Goal: Task Accomplishment & Management: Manage account settings

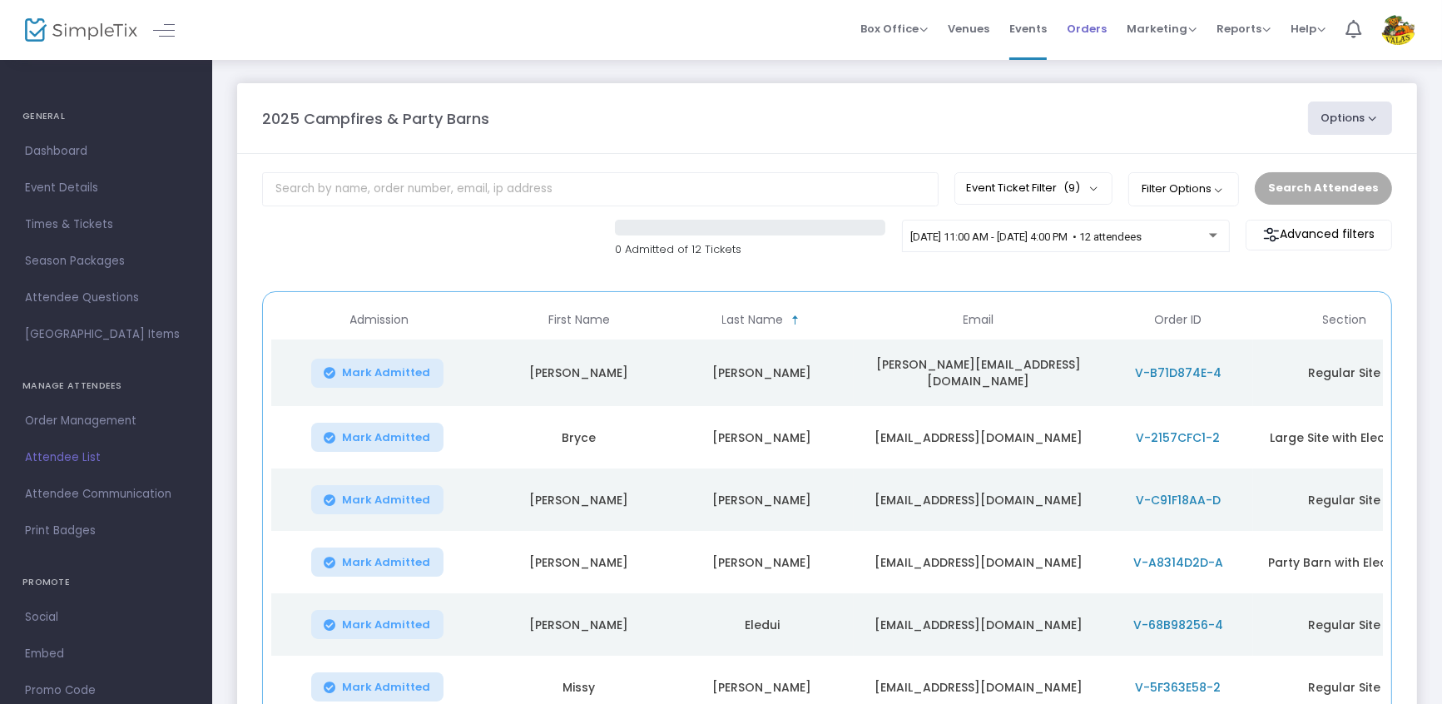
click at [1100, 21] on span "Orders" at bounding box center [1087, 28] width 40 height 42
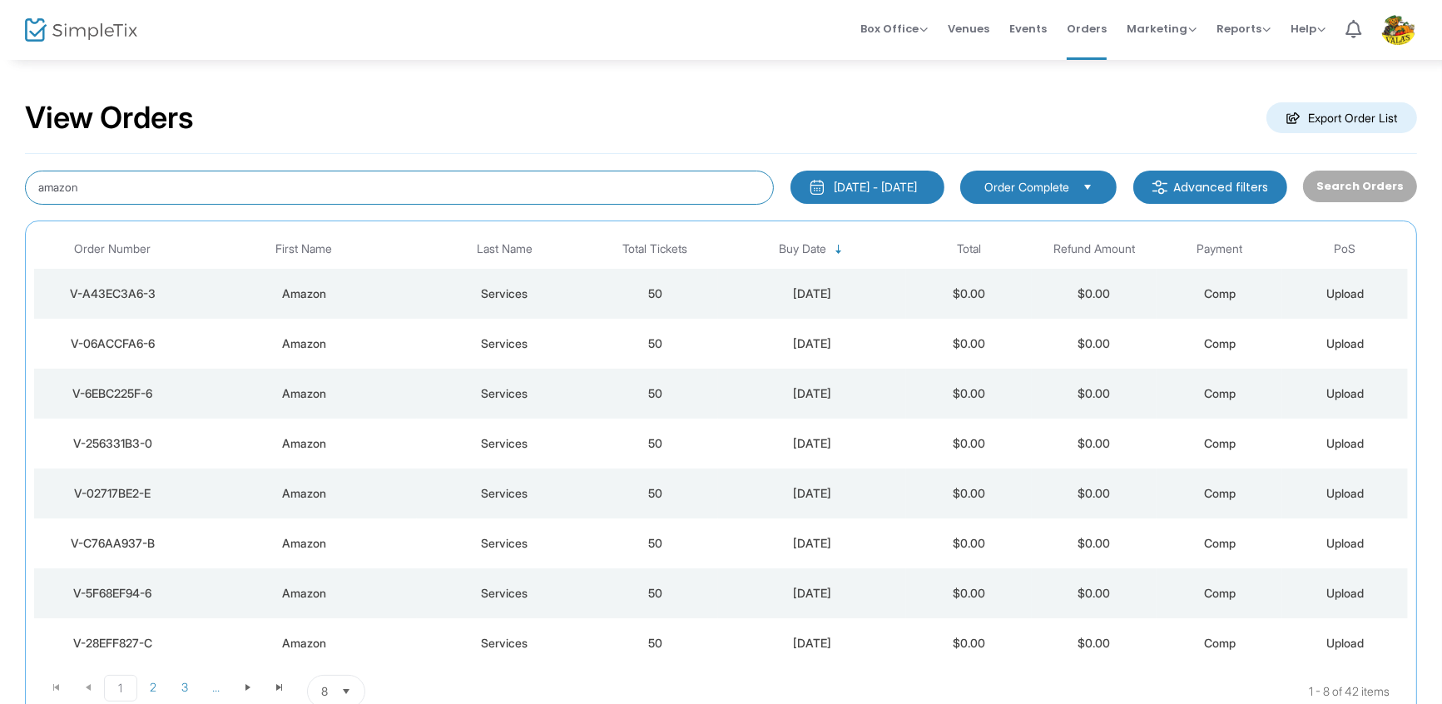
drag, startPoint x: 85, startPoint y: 190, endPoint x: 0, endPoint y: 164, distance: 88.7
click at [0, 164] on div "View Orders Export Order List amazon 1/1/2025 - 10/13/2025 Last 30 Days Today Y…" at bounding box center [721, 420] width 1442 height 724
type input "Duckers"
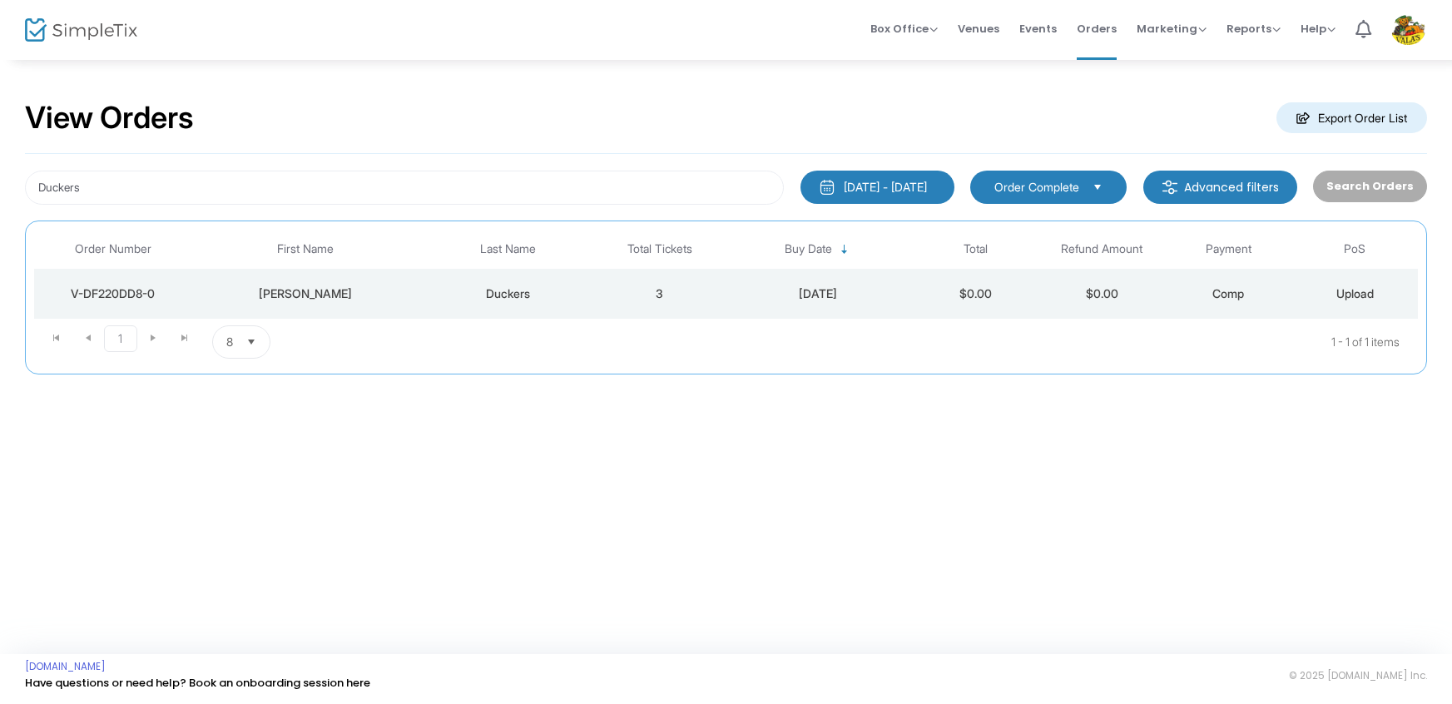
click at [121, 291] on div "V-DF220DD8-0" at bounding box center [113, 293] width 150 height 17
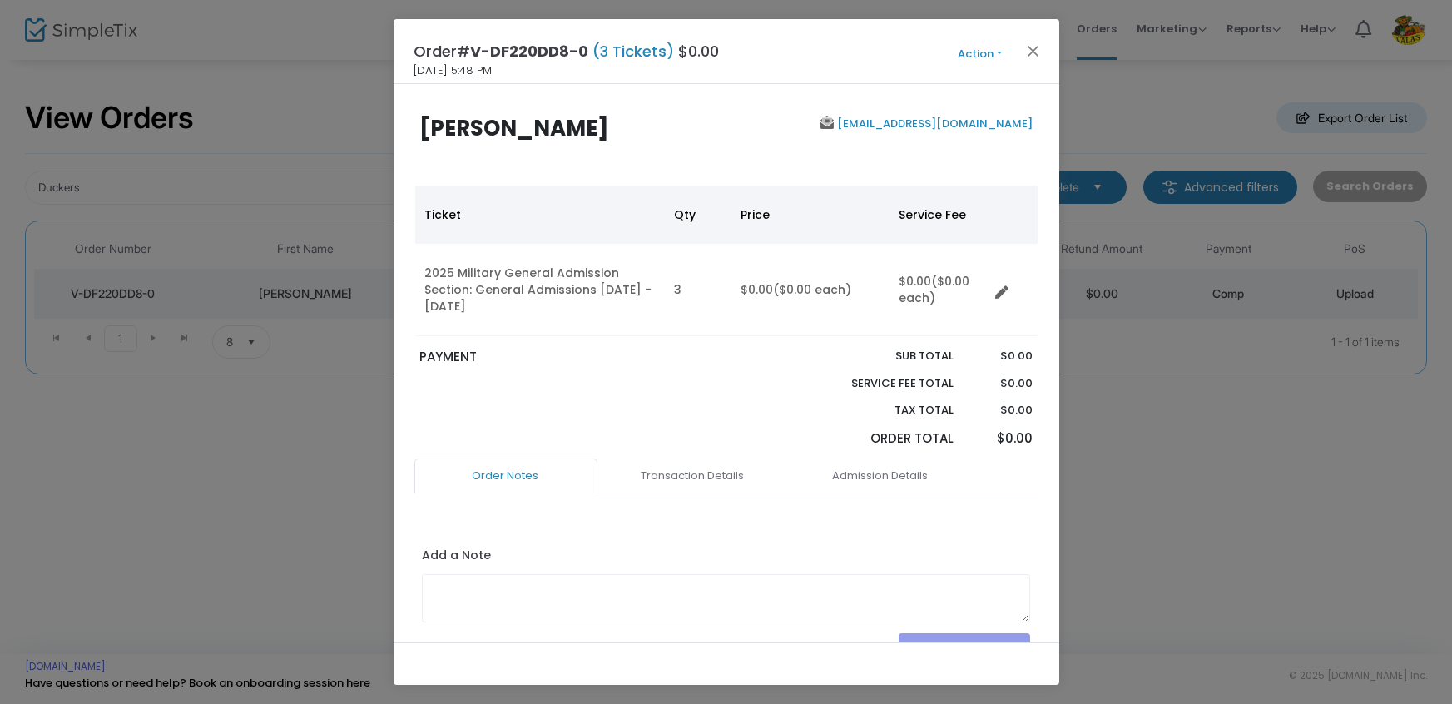
click at [978, 45] on button "Action" at bounding box center [980, 54] width 100 height 18
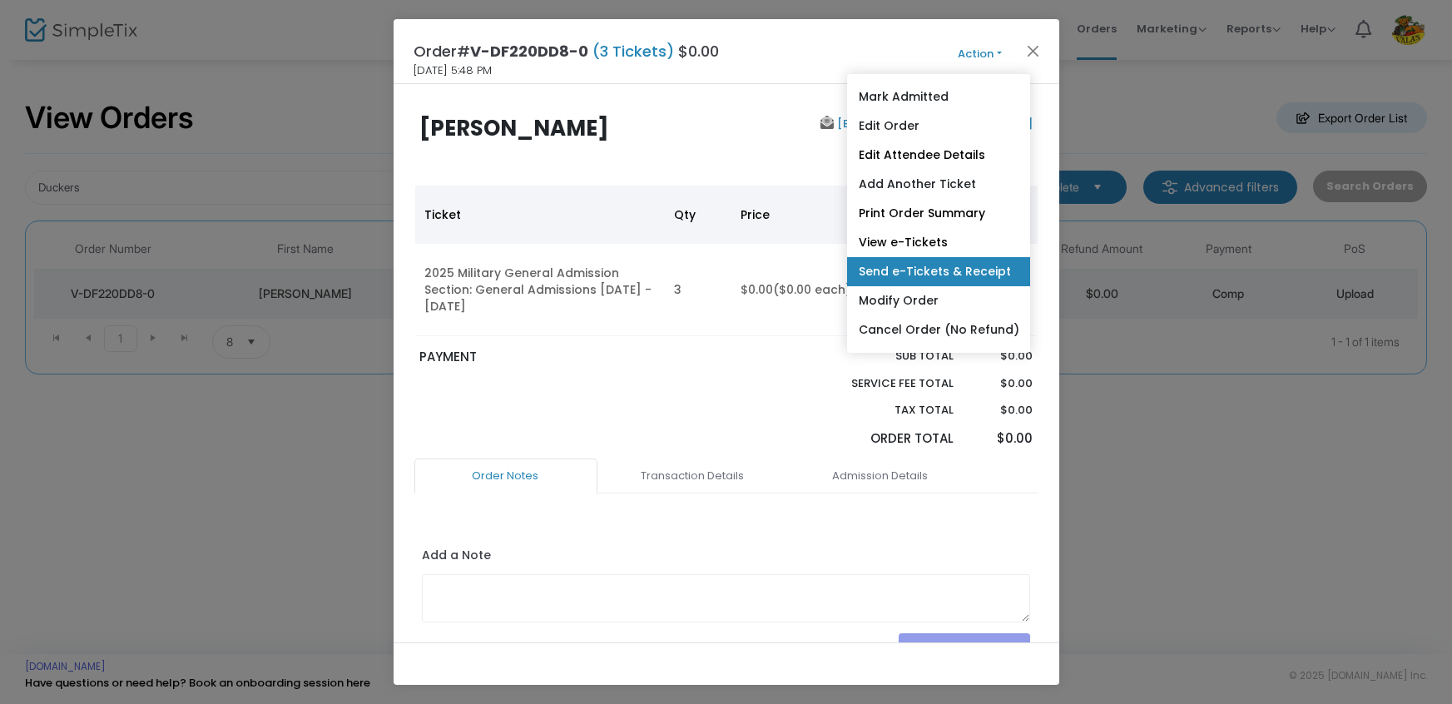
click at [966, 271] on link "Send e-Tickets & Receipt" at bounding box center [937, 271] width 183 height 29
type input "spduckers@gmail.com"
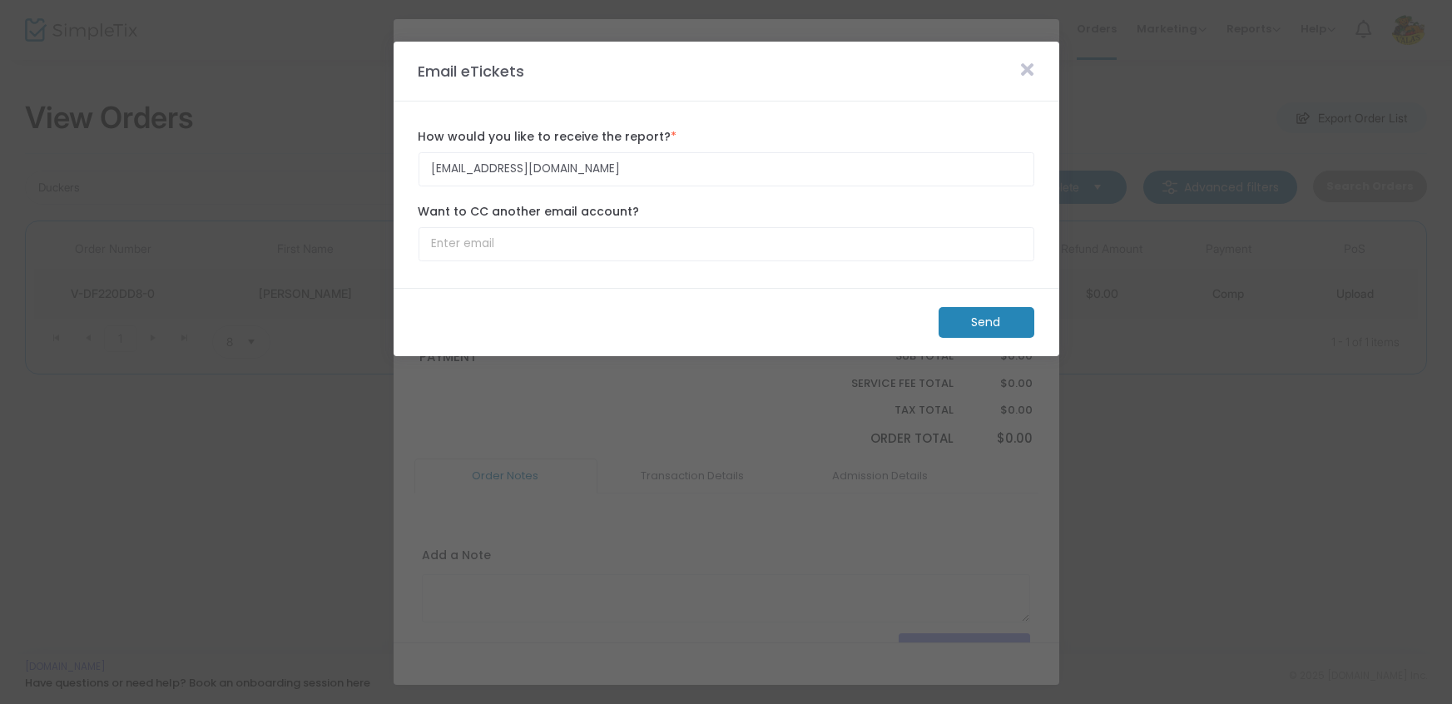
click at [970, 325] on m-button "Send" at bounding box center [987, 322] width 96 height 31
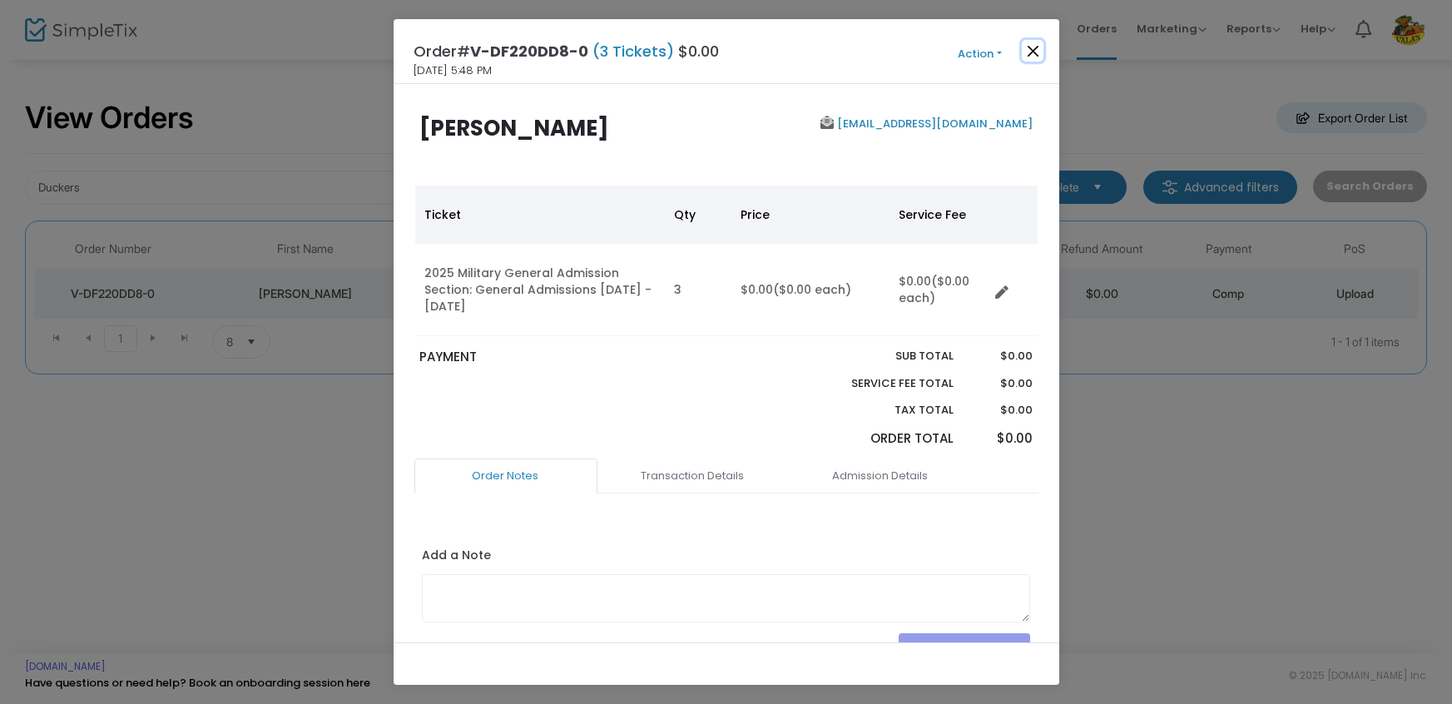
click at [1038, 52] on button "Close" at bounding box center [1033, 51] width 22 height 22
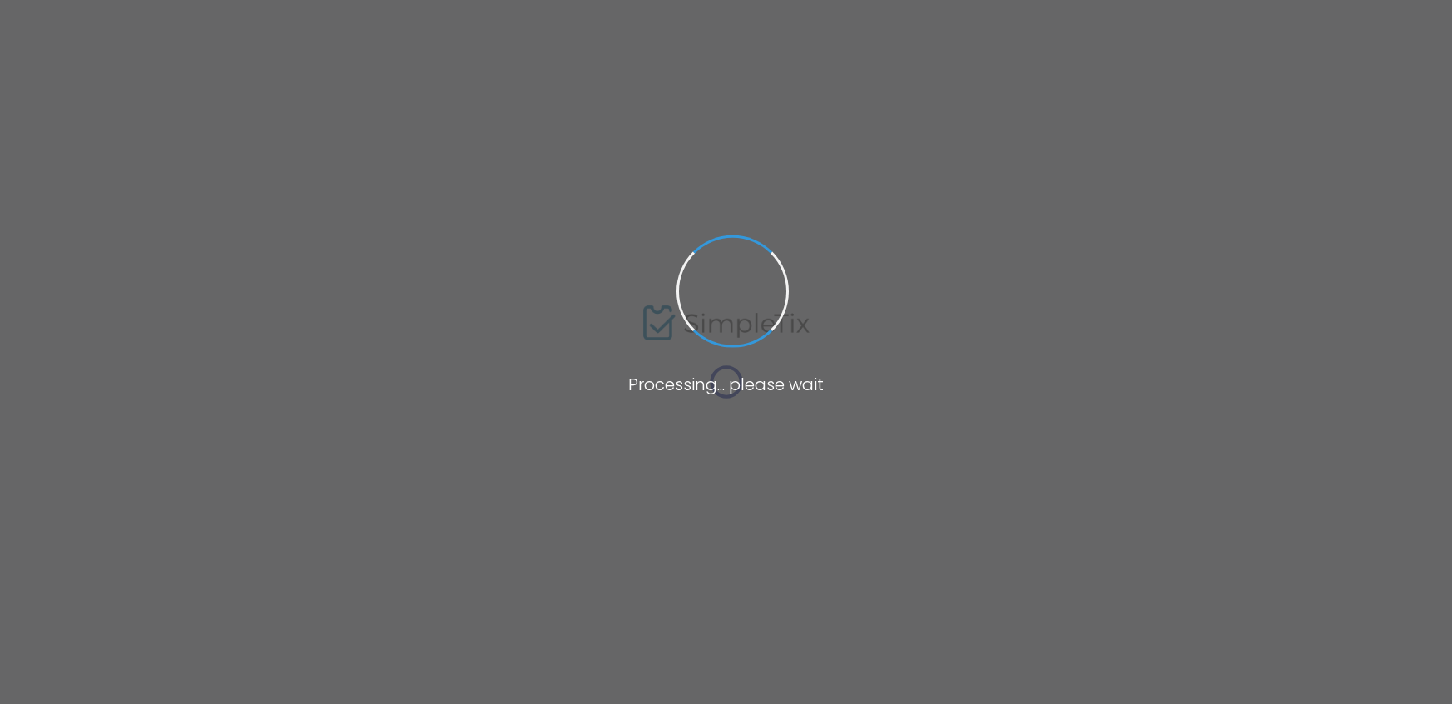
type input "Duckers"
